Goal: Find specific page/section: Find specific page/section

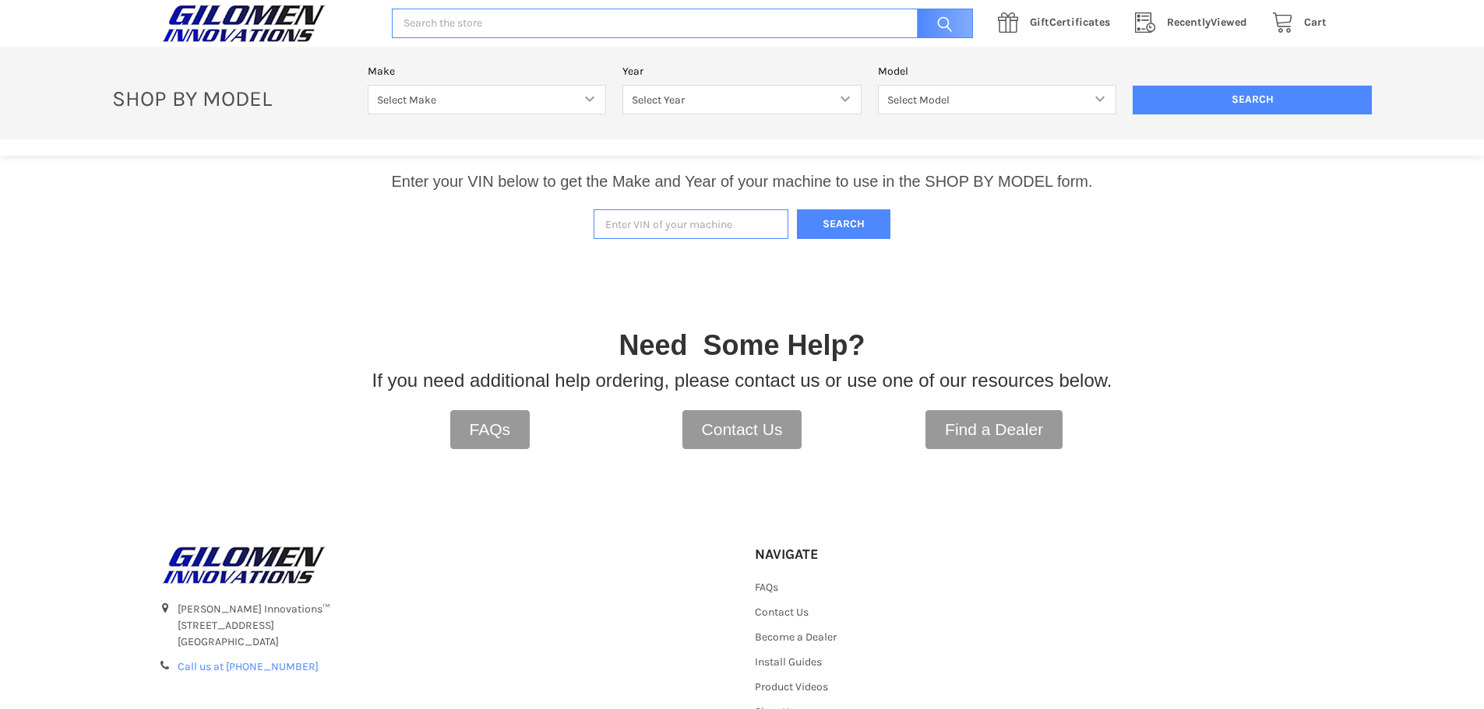
paste input "[US_VEHICLE_IDENTIFICATION_NUMBER]"
type input "[US_VEHICLE_IDENTIFICATION_NUMBER]"
click at [822, 209] on button "Search" at bounding box center [843, 224] width 93 height 30
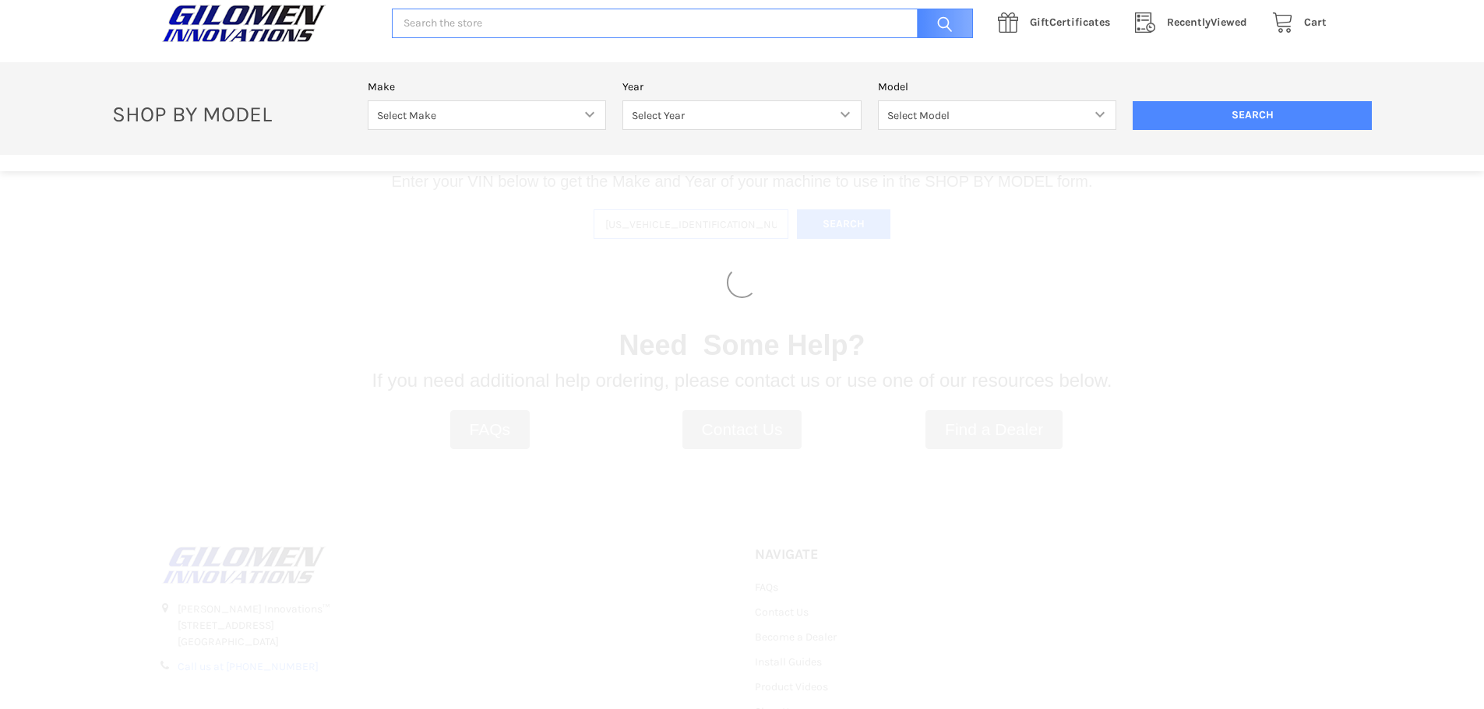
select select "330"
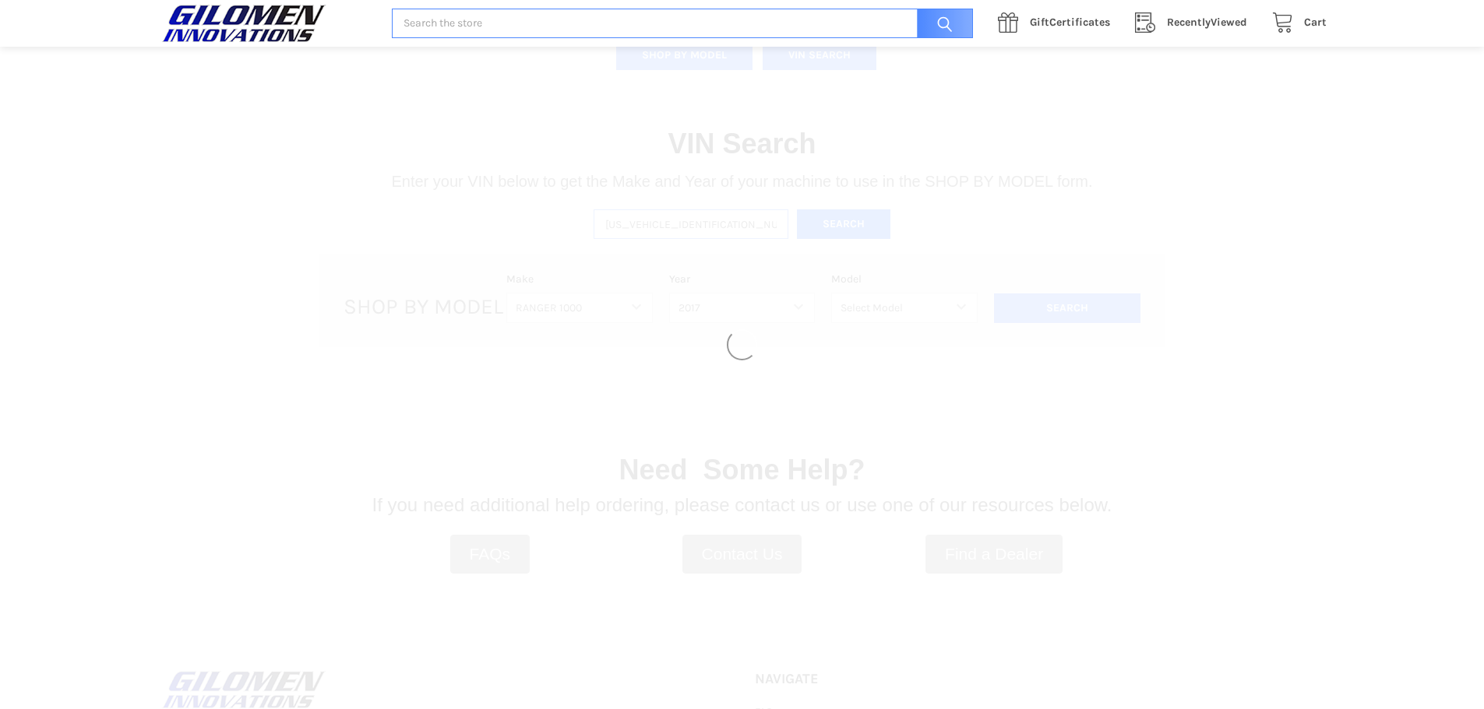
select select "331"
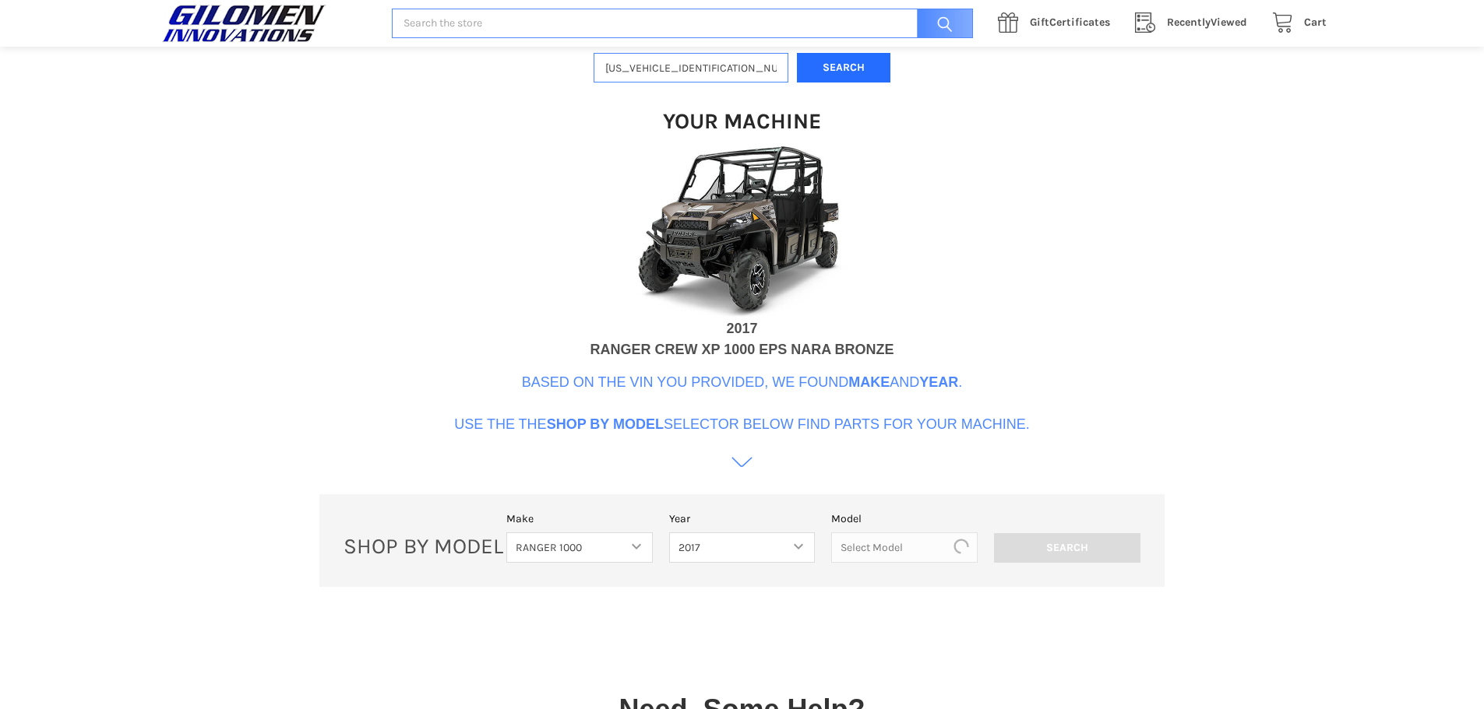
scroll to position [477, 0]
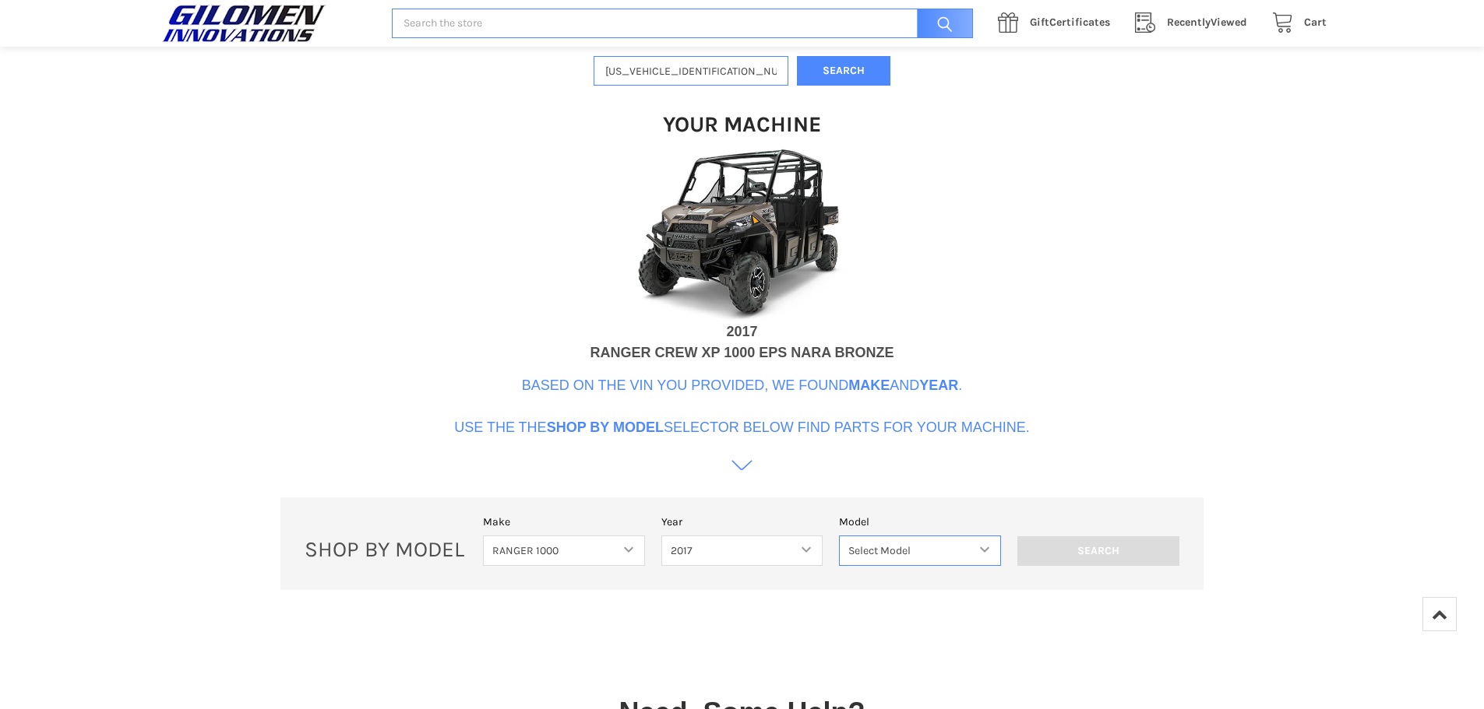
click at [923, 547] on select "Select Model Ranger 1000 XP Ranger 1000 Crew Ranger 1000 Northstar Ranger 1000 …" at bounding box center [920, 551] width 162 height 30
select select "102"
click at [840, 536] on select "Select Model Ranger 1000 XP Ranger 1000 Crew Ranger 1000 Northstar Ranger 1000 …" at bounding box center [920, 551] width 162 height 30
click at [1059, 547] on input "Search" at bounding box center [1098, 552] width 162 height 30
